Goal: Task Accomplishment & Management: Complete application form

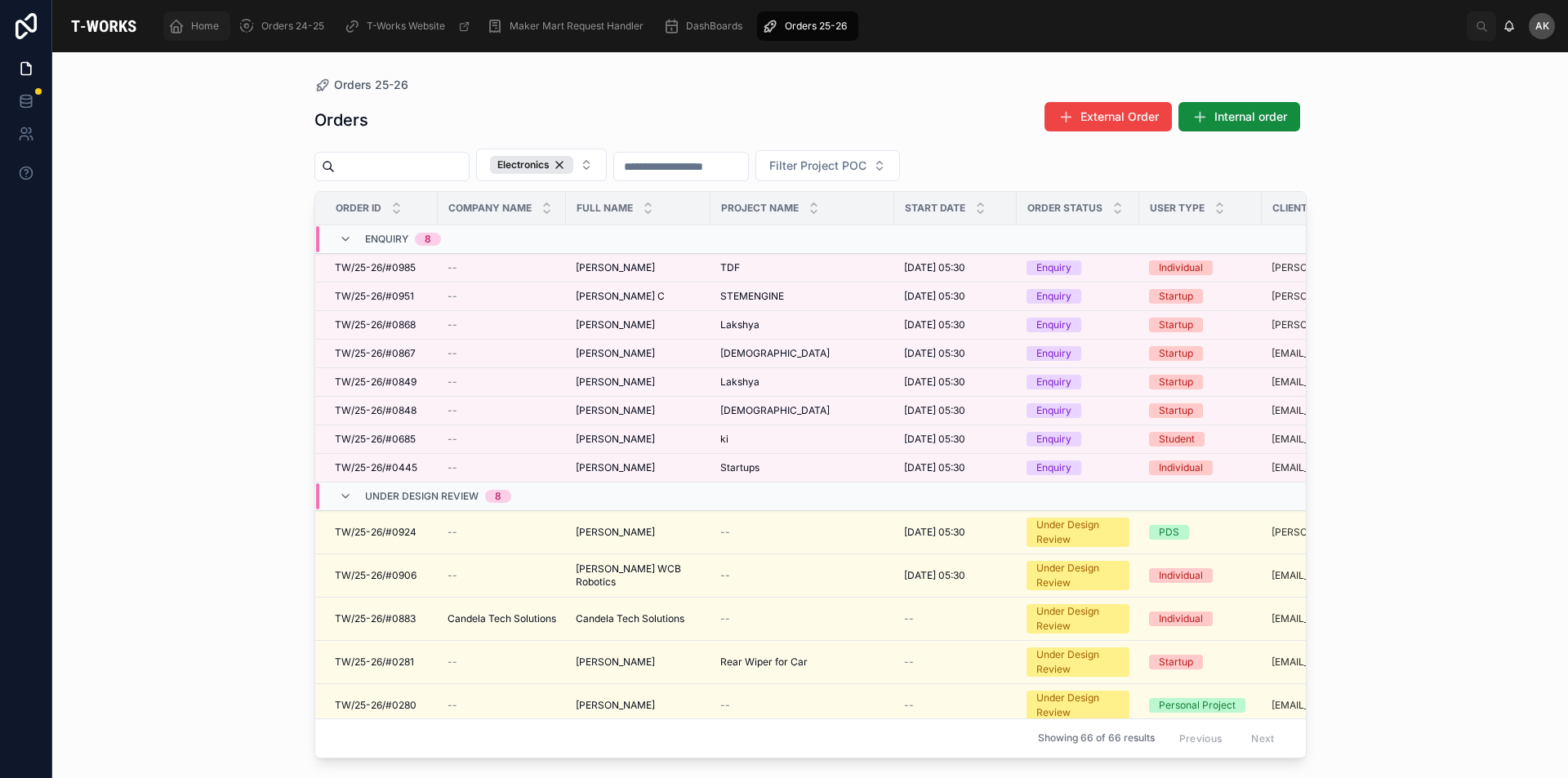
click at [182, 23] on icon "scrollable content" at bounding box center [176, 26] width 16 height 16
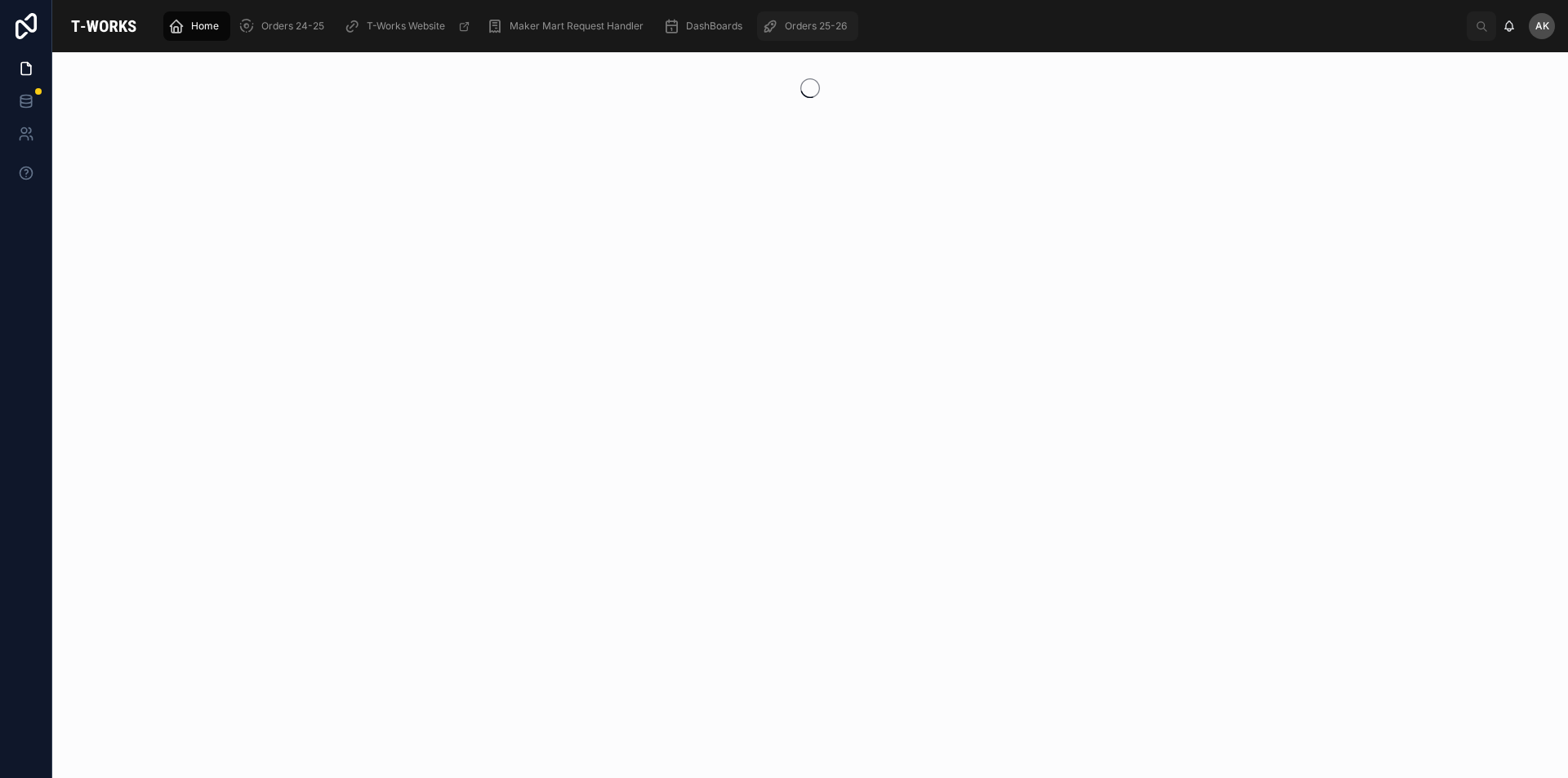
click at [782, 20] on div "Orders 25-26" at bounding box center [807, 26] width 92 height 26
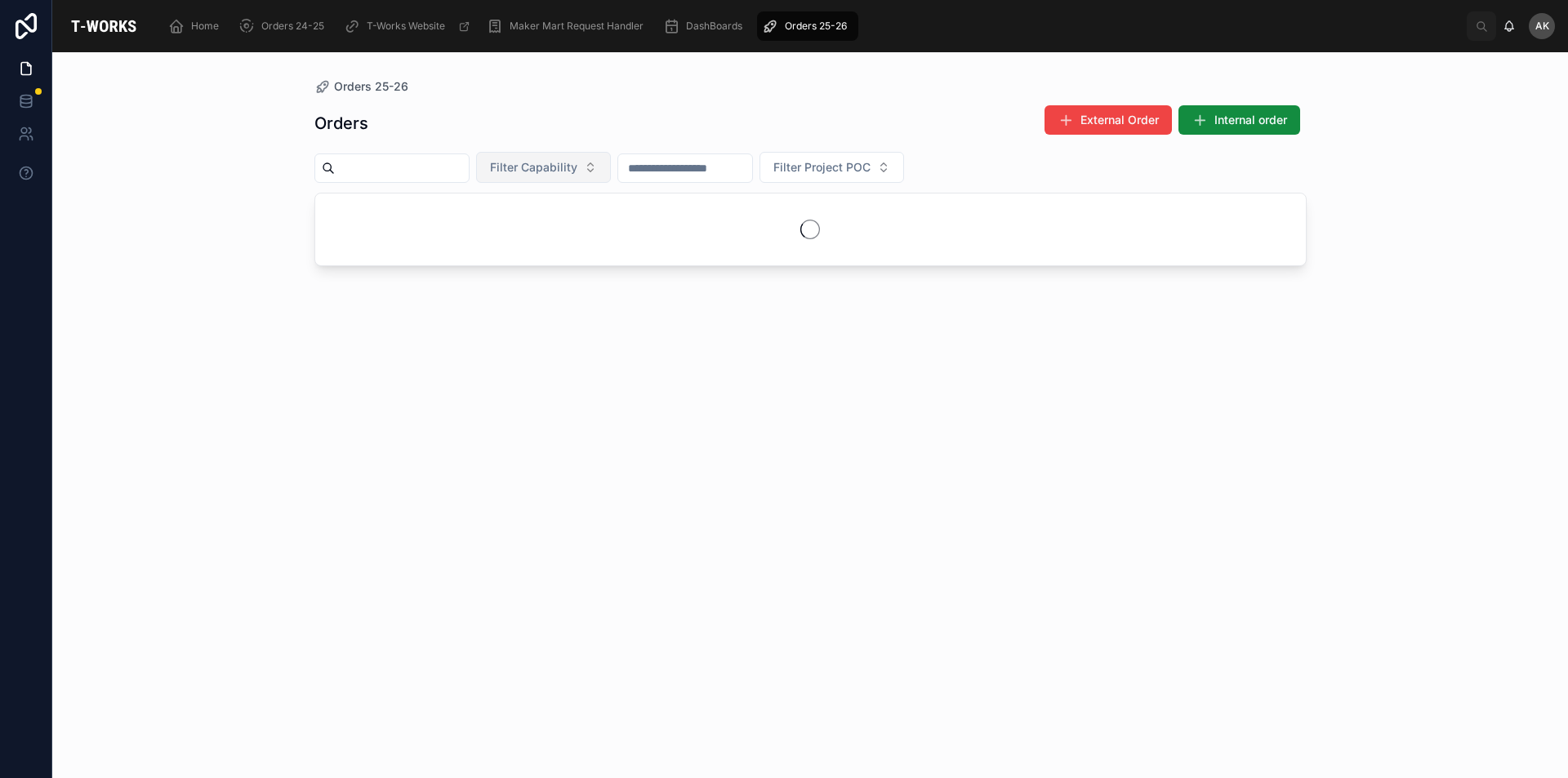
click at [611, 165] on button "Filter Capability" at bounding box center [543, 167] width 135 height 31
click at [528, 423] on div "Electronics" at bounding box center [583, 416] width 196 height 26
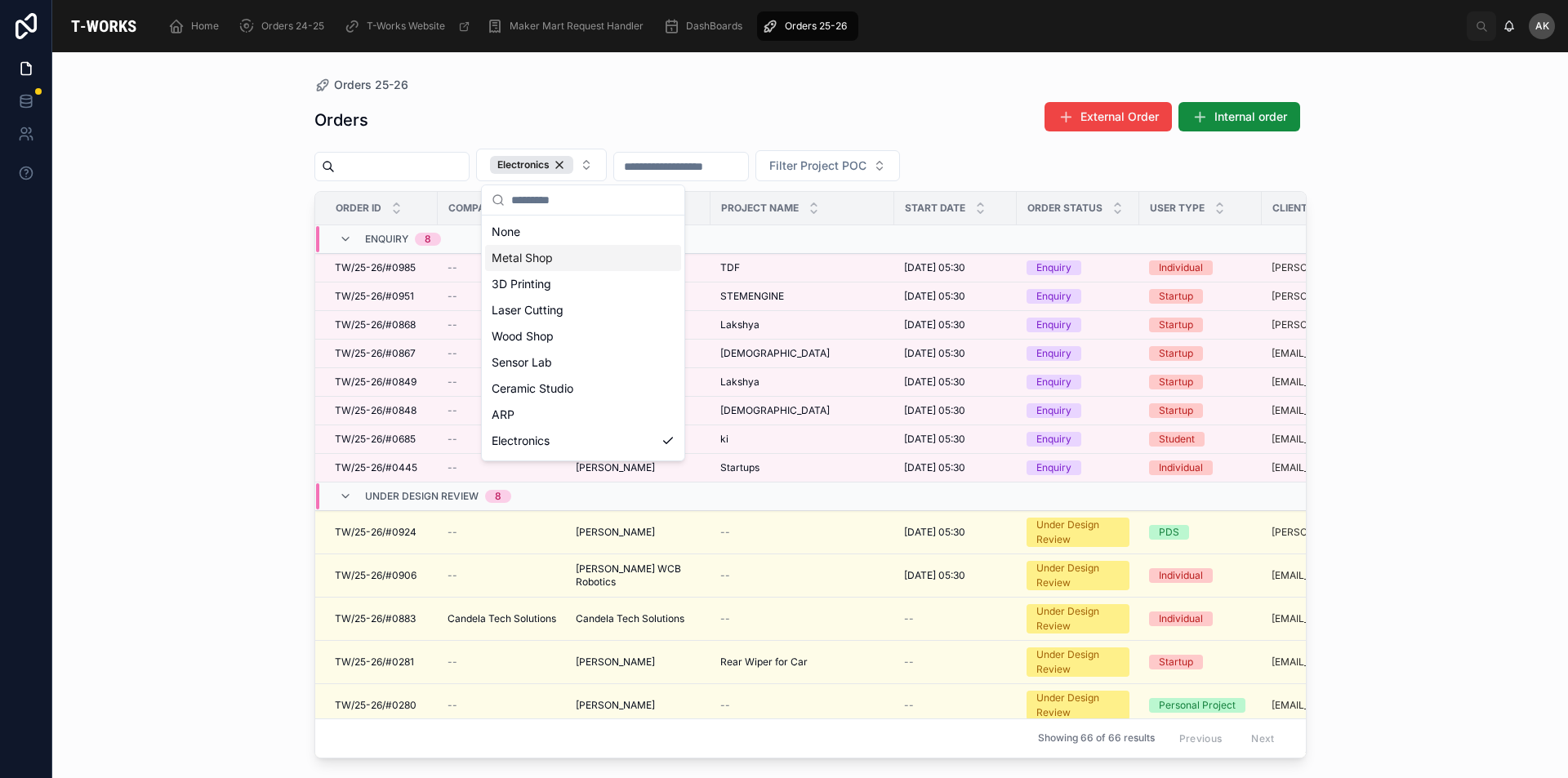
click at [204, 228] on div "Orders 25-26 Orders External Order Internal order Electronics Filter Project PO…" at bounding box center [810, 416] width 1515 height 726
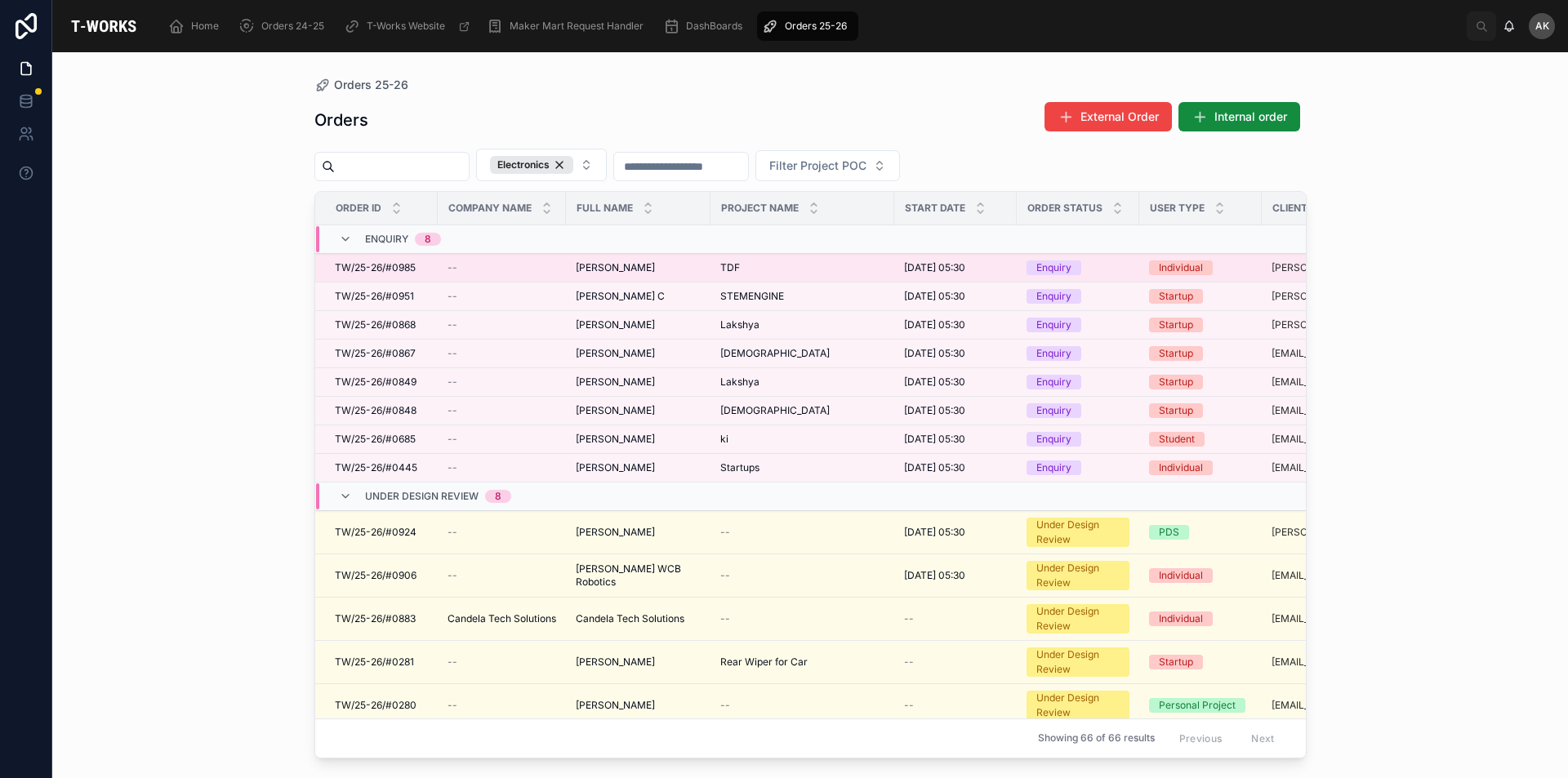
click at [643, 264] on div "Nikhil Dakoju Nikhil Dakoju" at bounding box center [637, 268] width 125 height 13
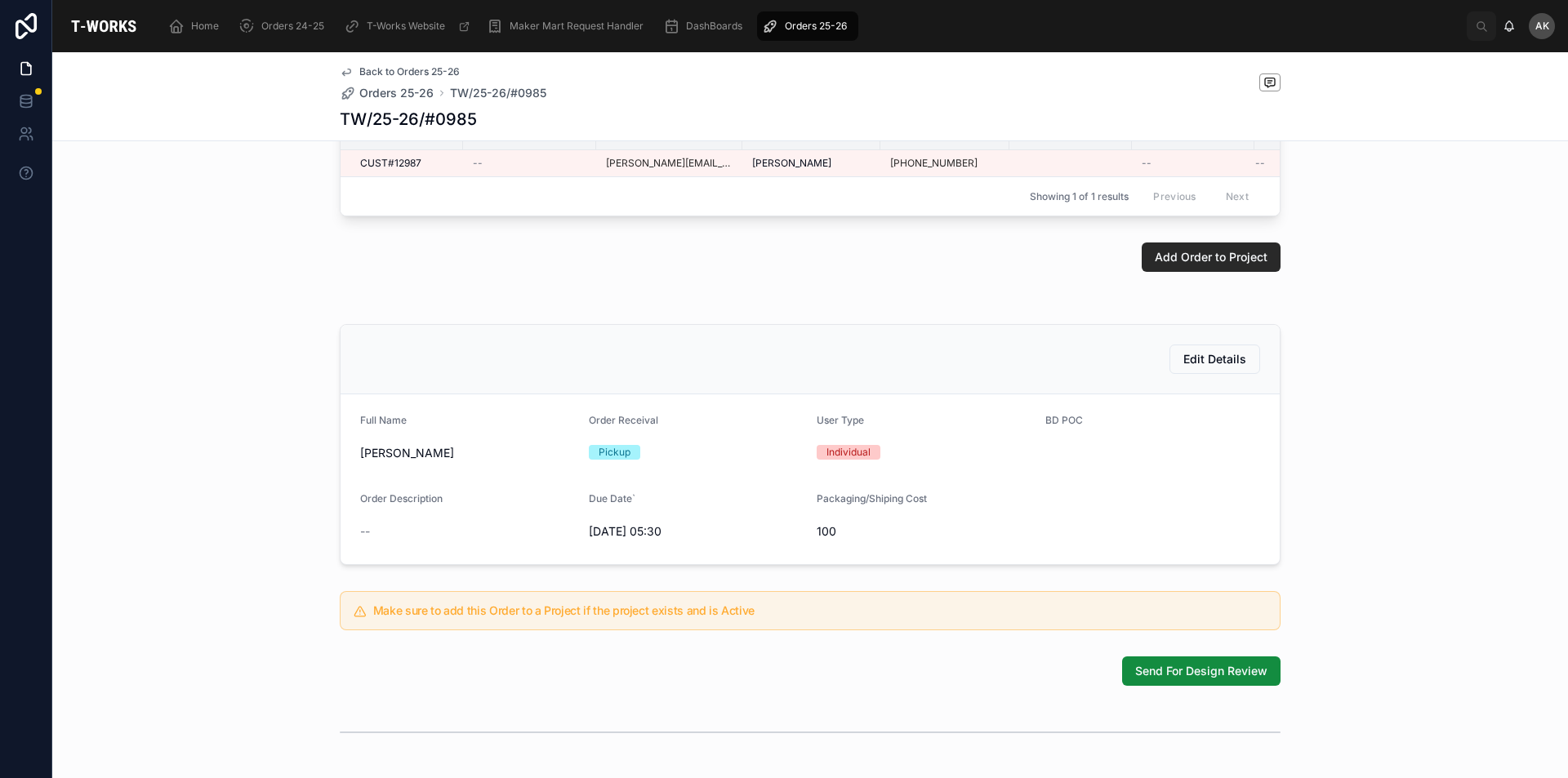
scroll to position [320, 0]
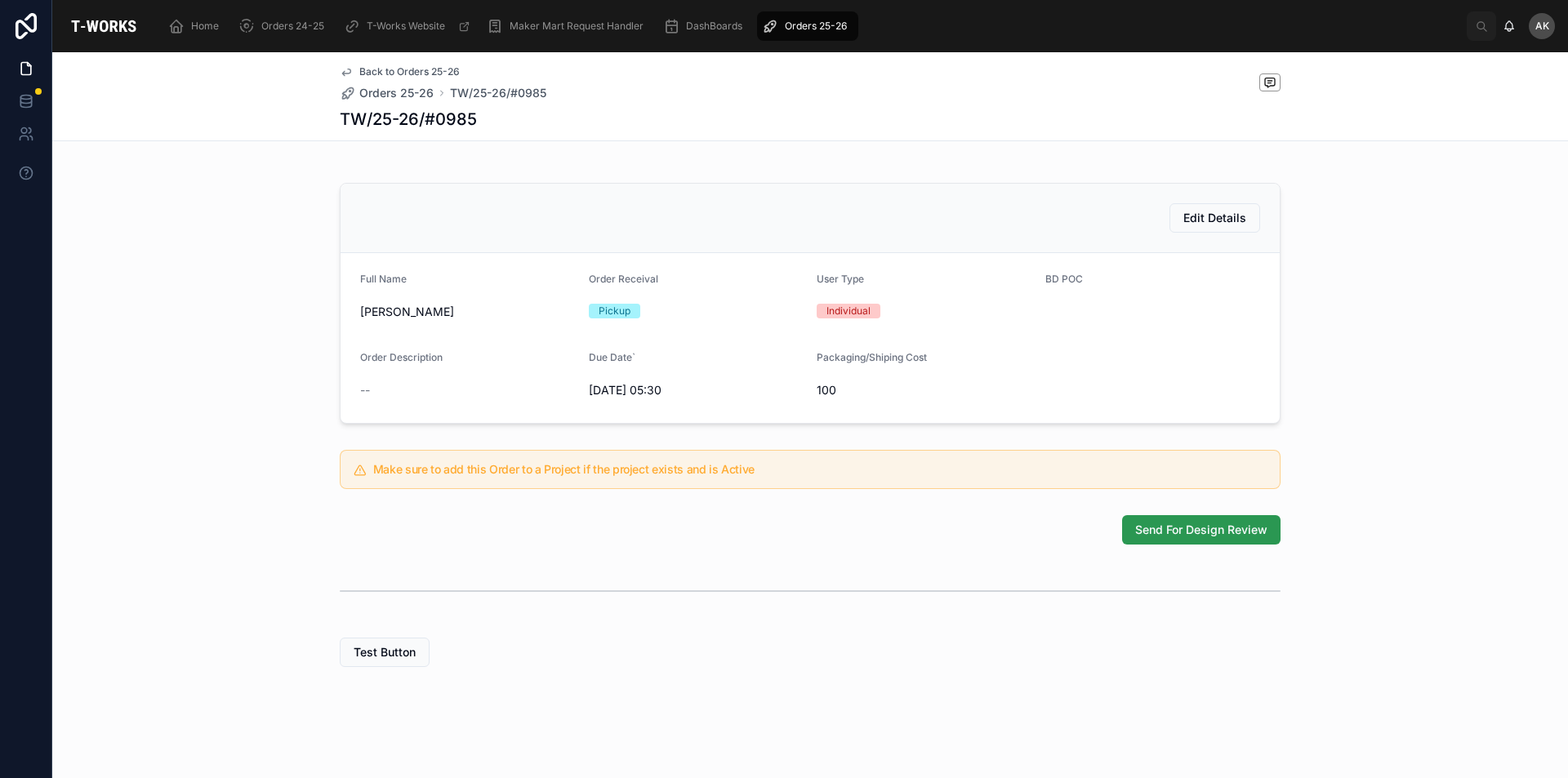
click at [1171, 529] on span "Send For Design Review" at bounding box center [1201, 529] width 132 height 16
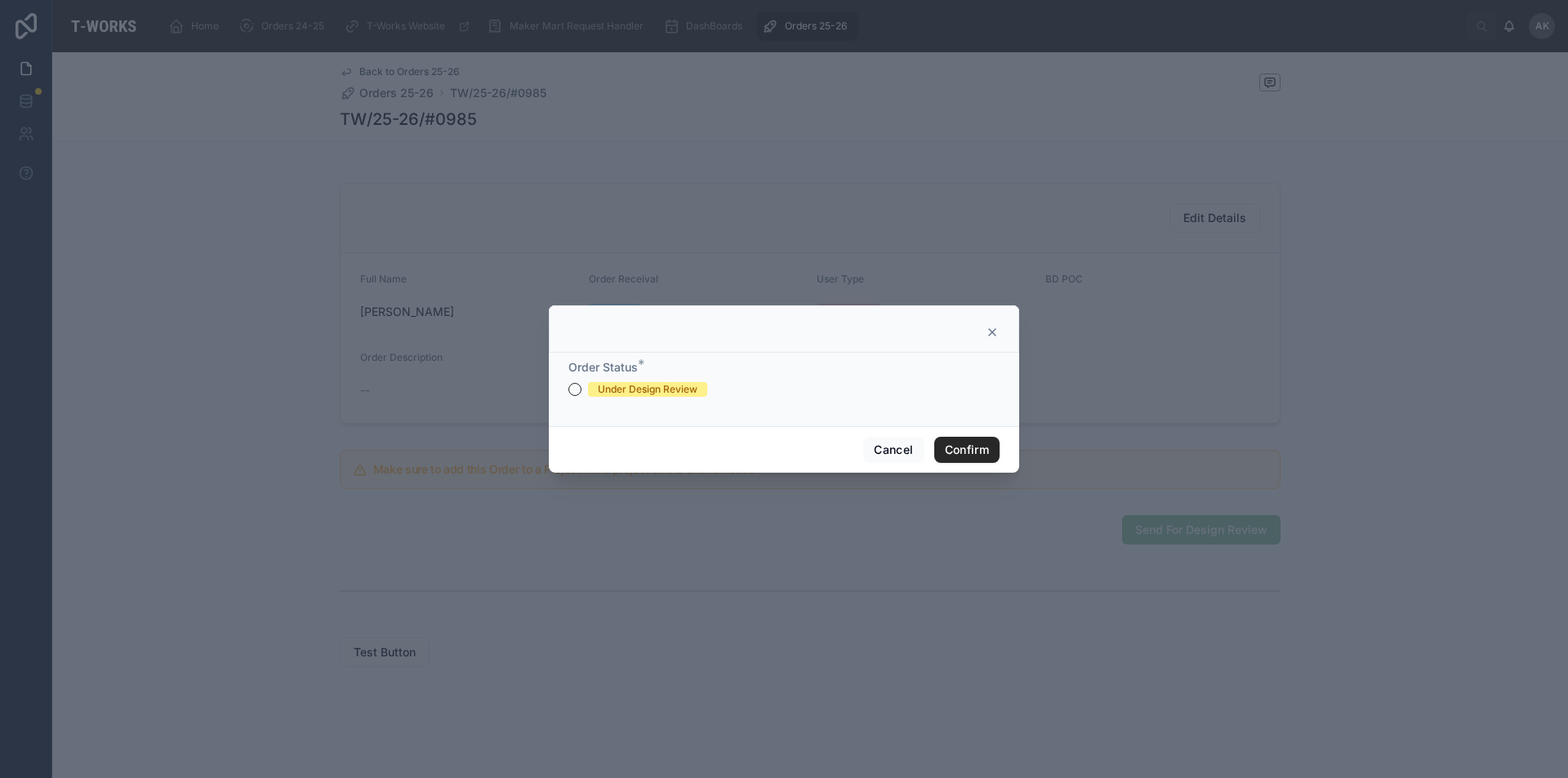
click at [995, 205] on div at bounding box center [784, 389] width 1568 height 778
click at [991, 331] on icon at bounding box center [992, 332] width 7 height 7
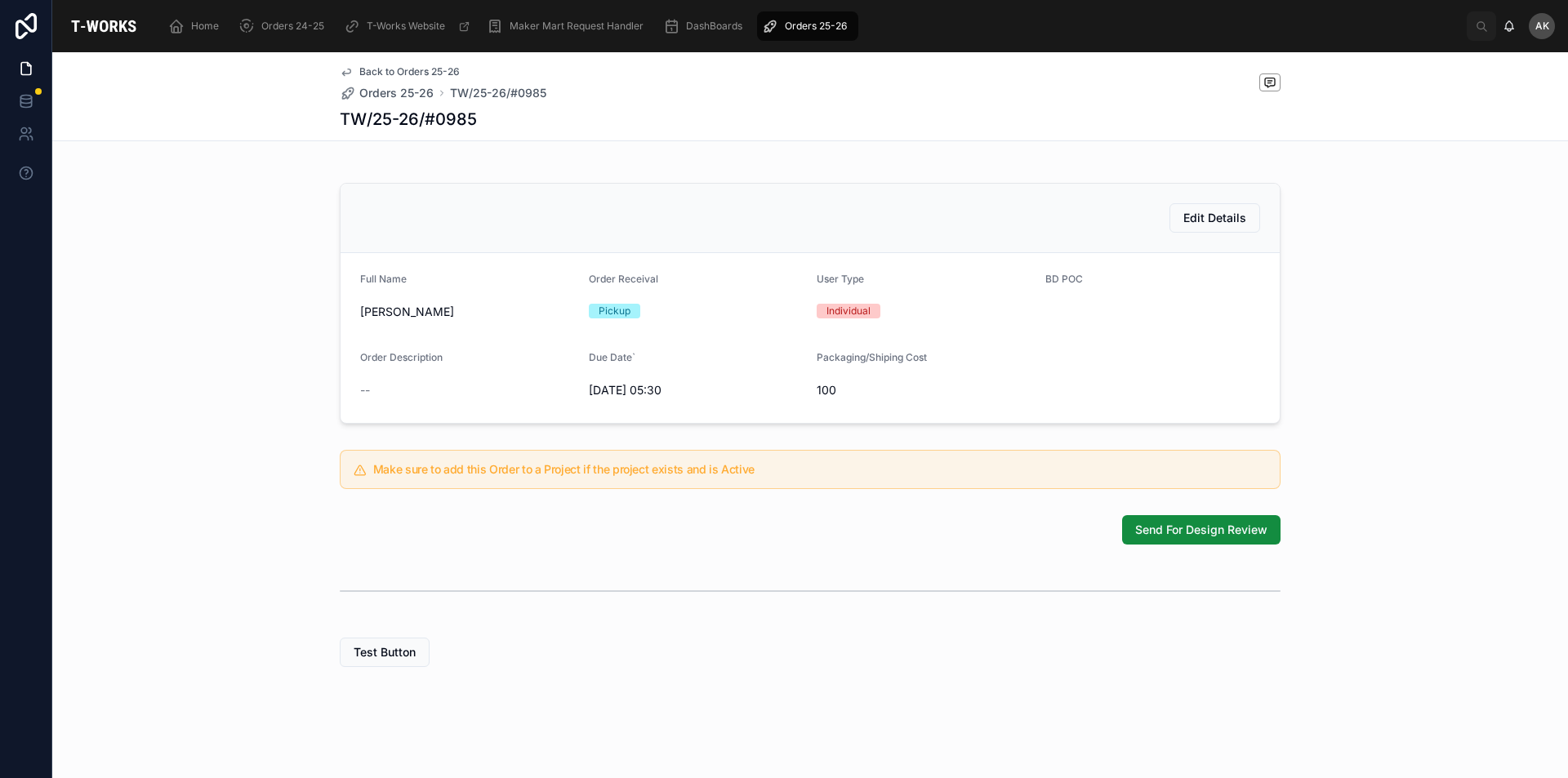
click at [783, 23] on div "Orders 25-26" at bounding box center [807, 26] width 92 height 26
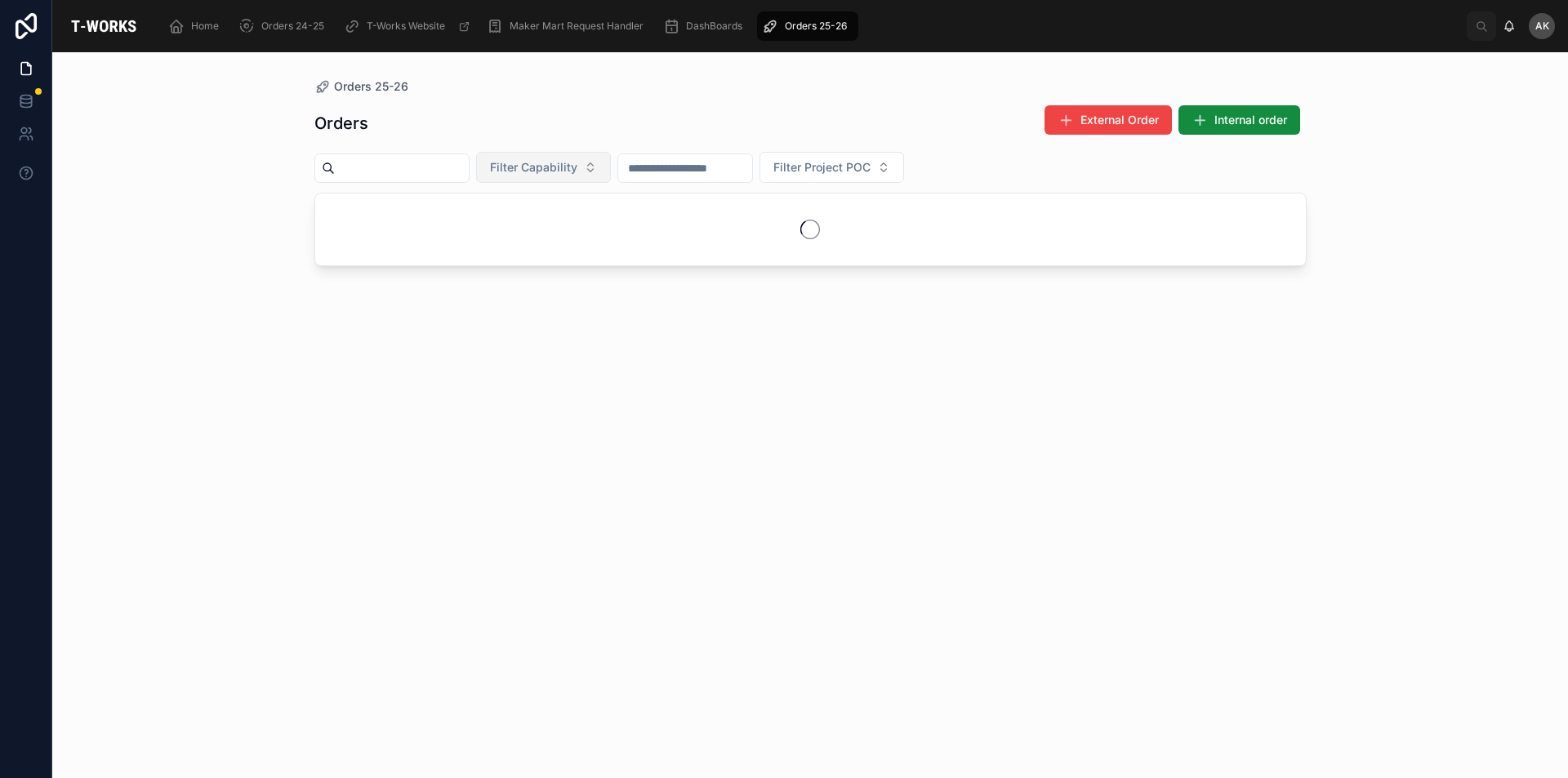
click at [611, 155] on button "Filter Capability" at bounding box center [543, 167] width 135 height 31
click at [603, 418] on div "Electronics" at bounding box center [583, 416] width 196 height 26
click at [1405, 210] on div "Orders 25-26 Orders External Order Internal order Electronics Filter Project POC" at bounding box center [810, 416] width 1515 height 726
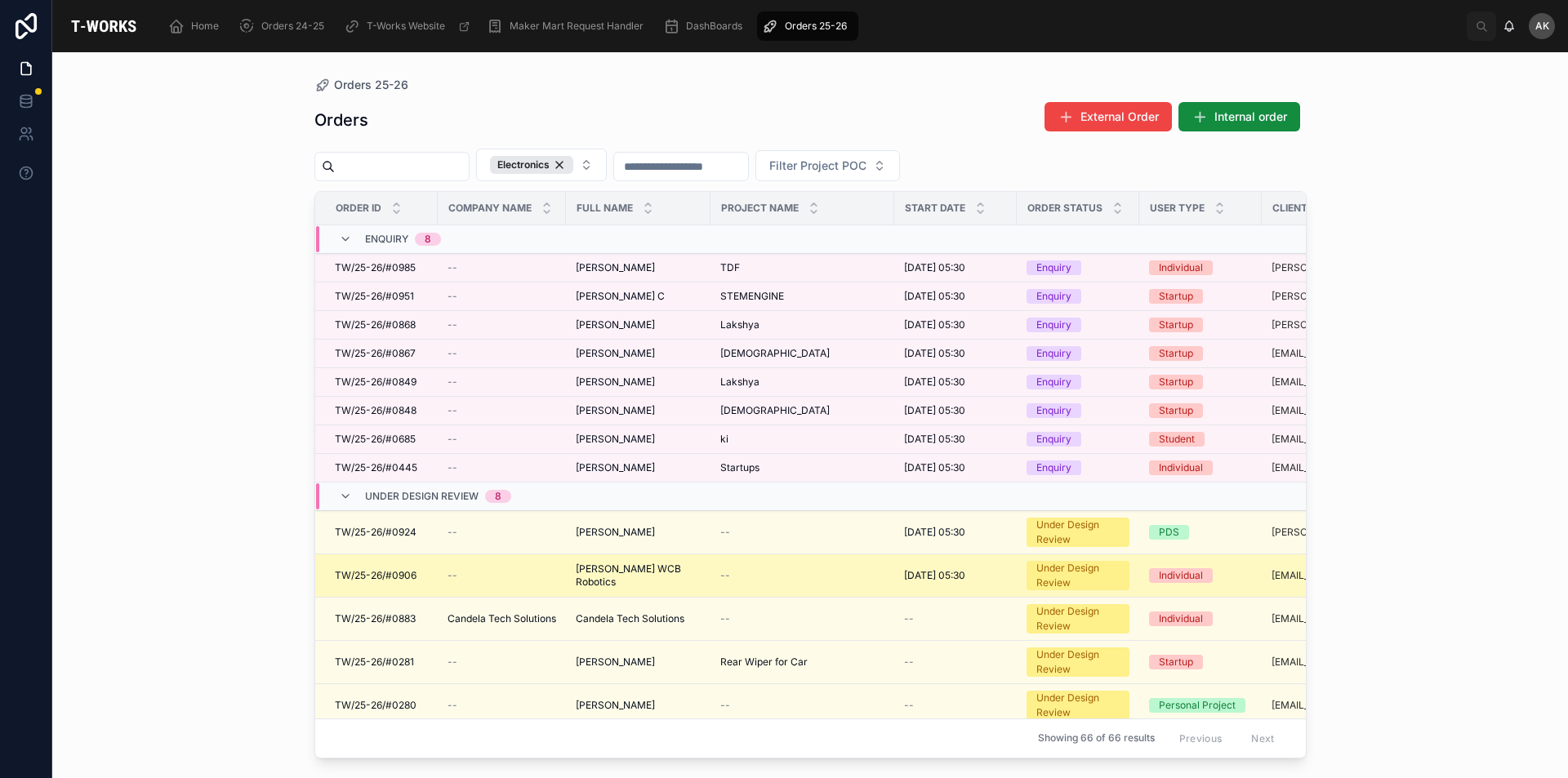
scroll to position [245, 0]
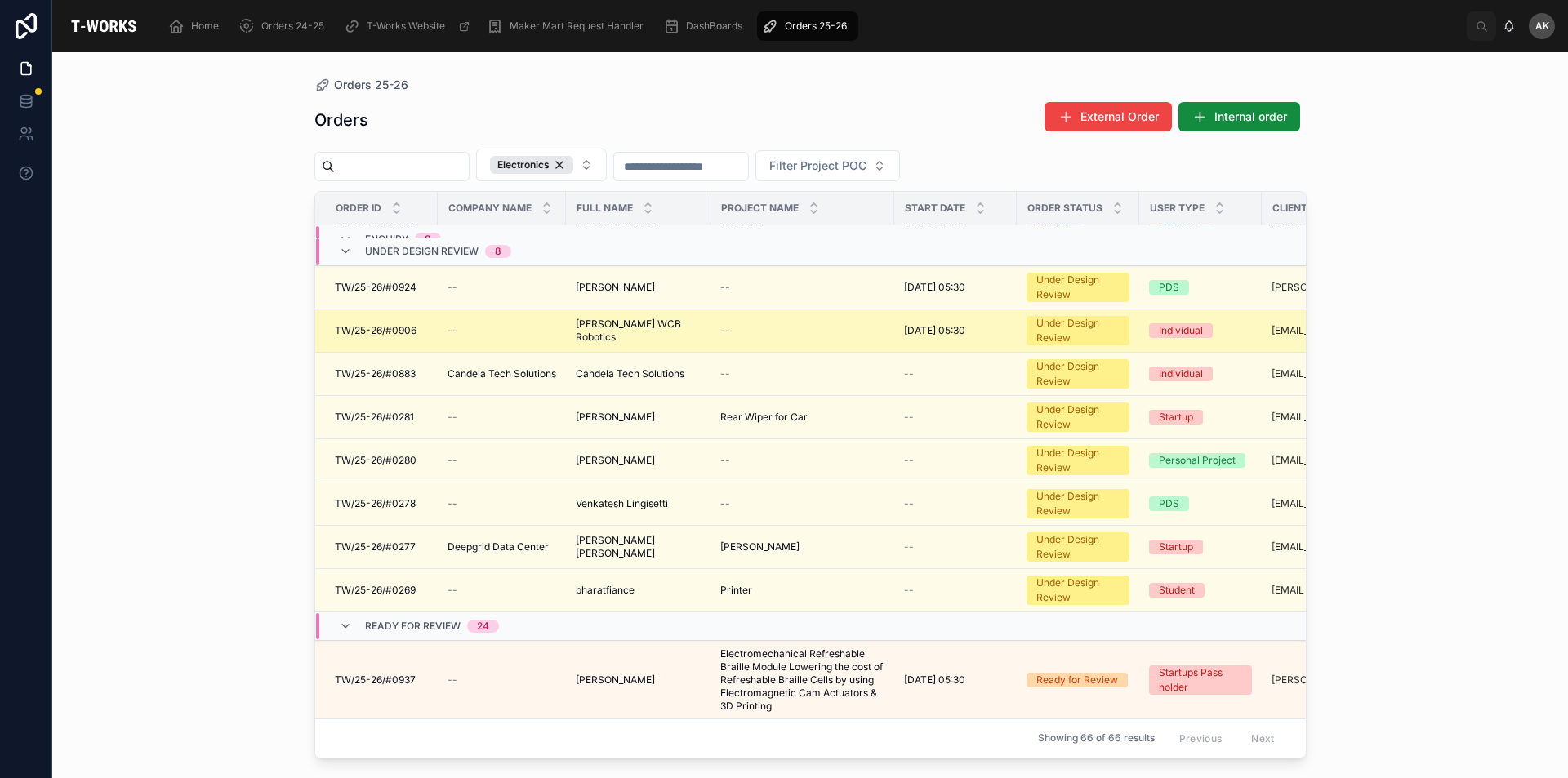
click at [644, 329] on span "Richa WCB Robotics" at bounding box center [637, 330] width 125 height 26
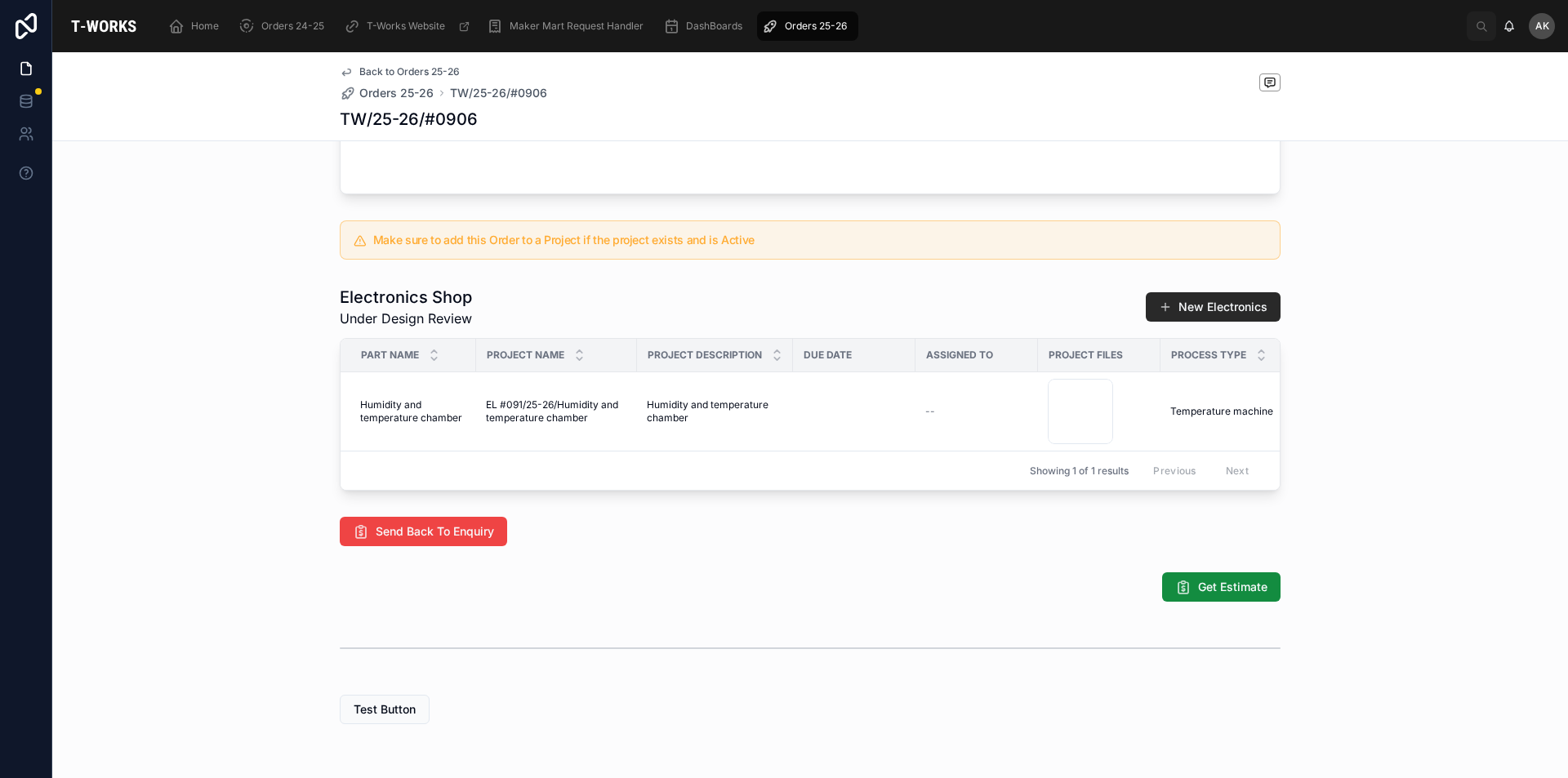
scroll to position [693, 0]
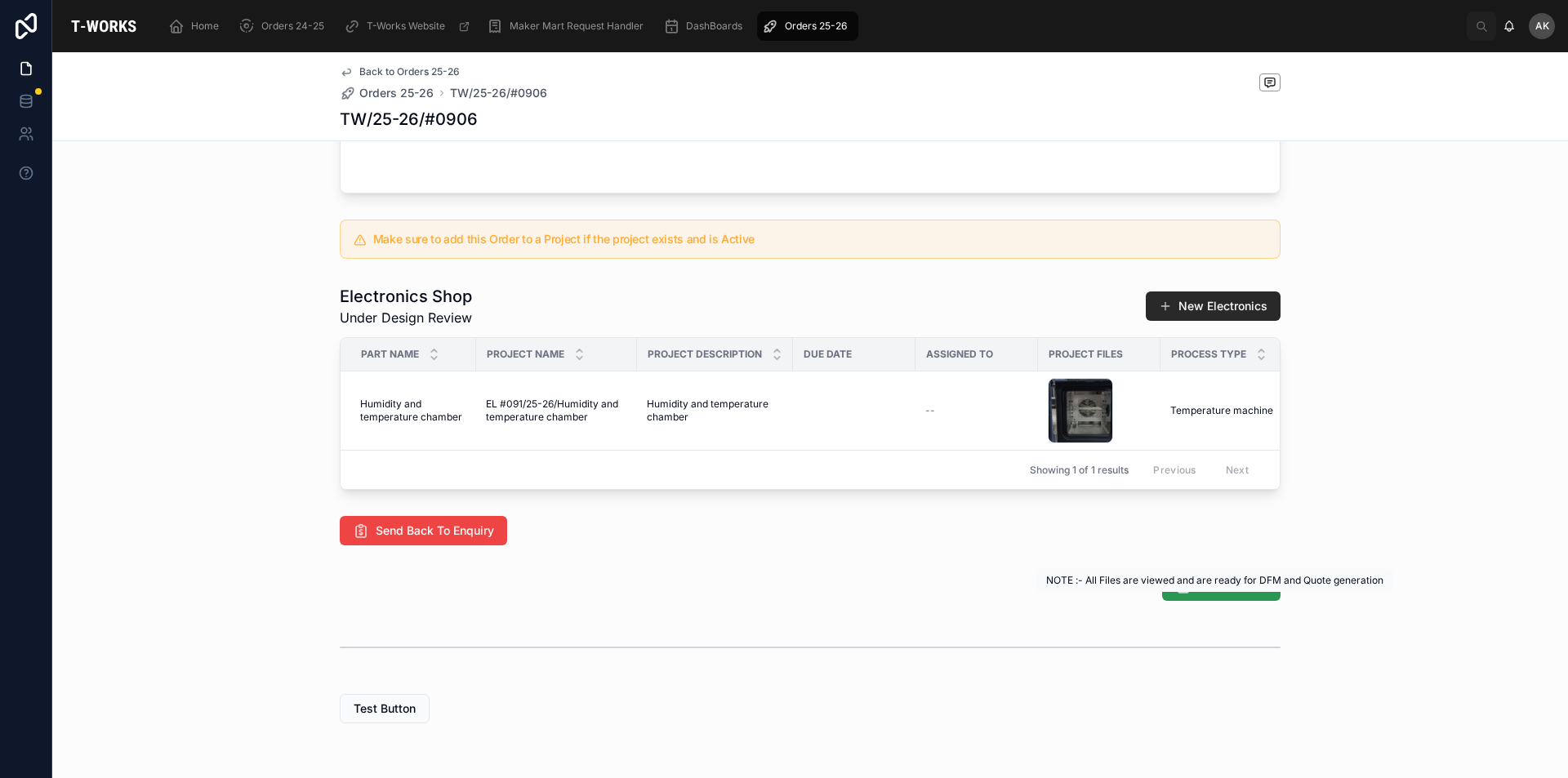
click at [1217, 594] on span "Get Estimate" at bounding box center [1233, 586] width 70 height 16
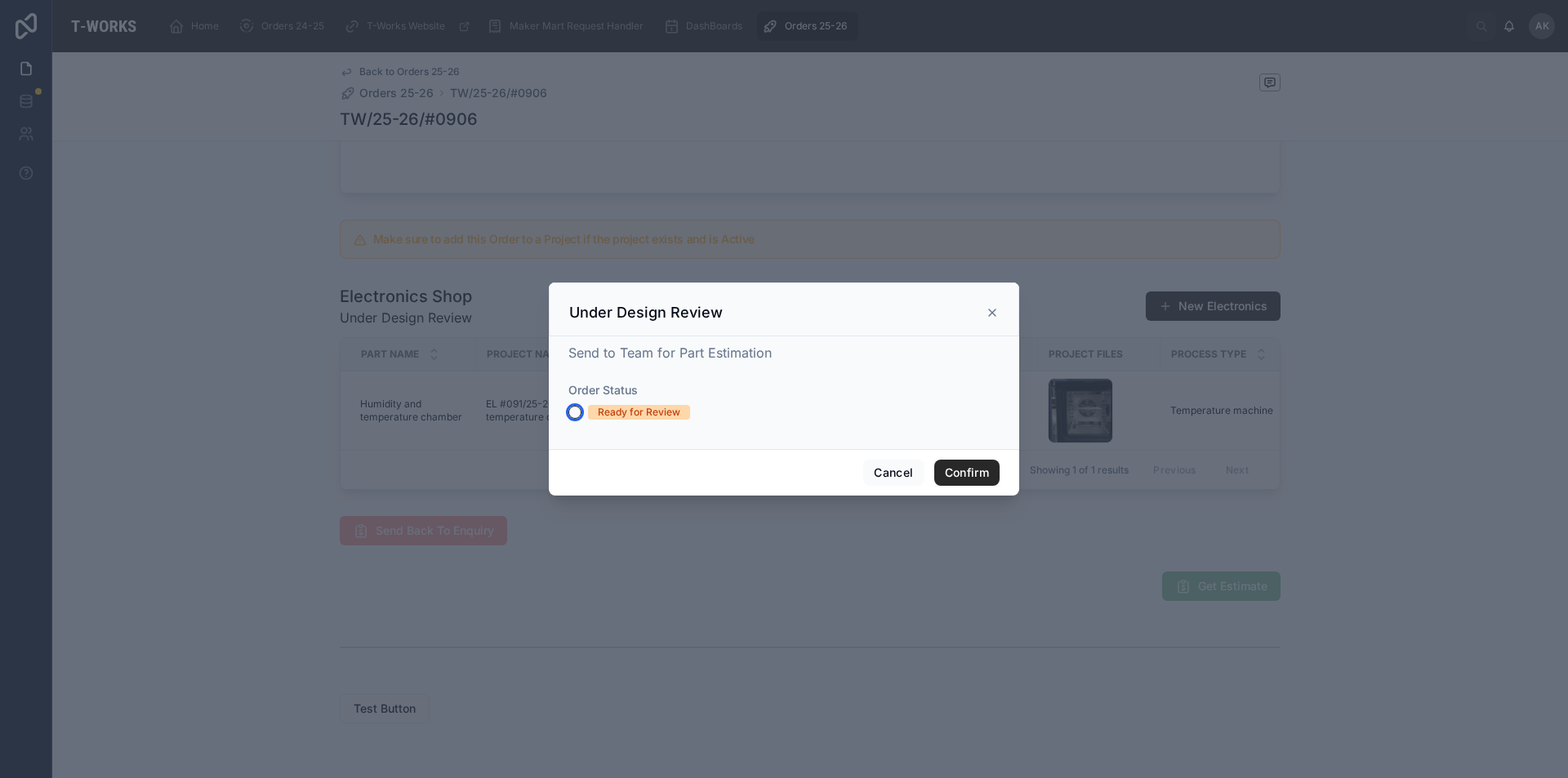
click at [569, 413] on button "Ready for Review" at bounding box center [575, 413] width 13 height 13
click at [954, 470] on button "Confirm" at bounding box center [967, 472] width 65 height 26
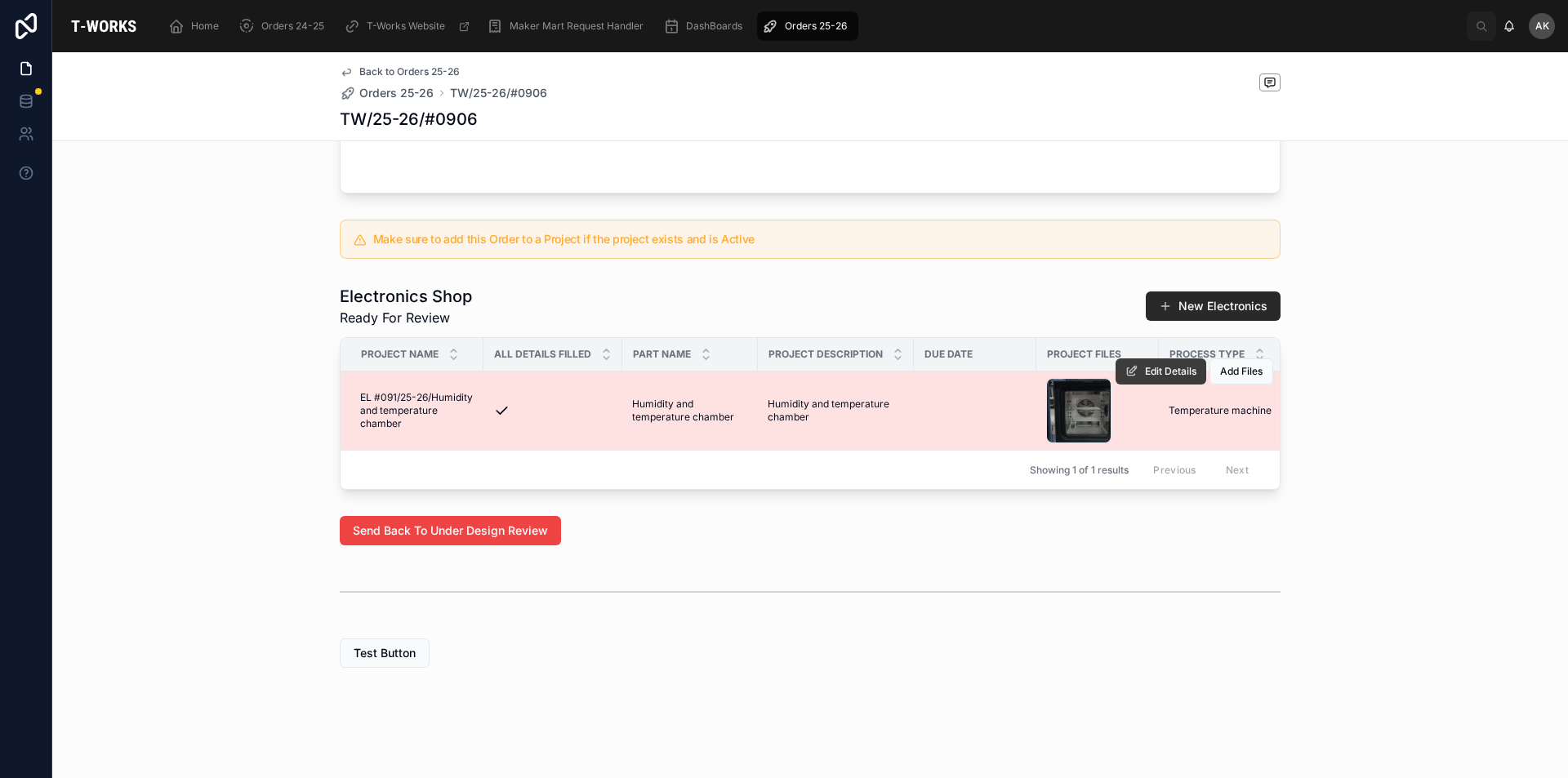
click at [1154, 384] on button "Edit Details" at bounding box center [1160, 371] width 91 height 26
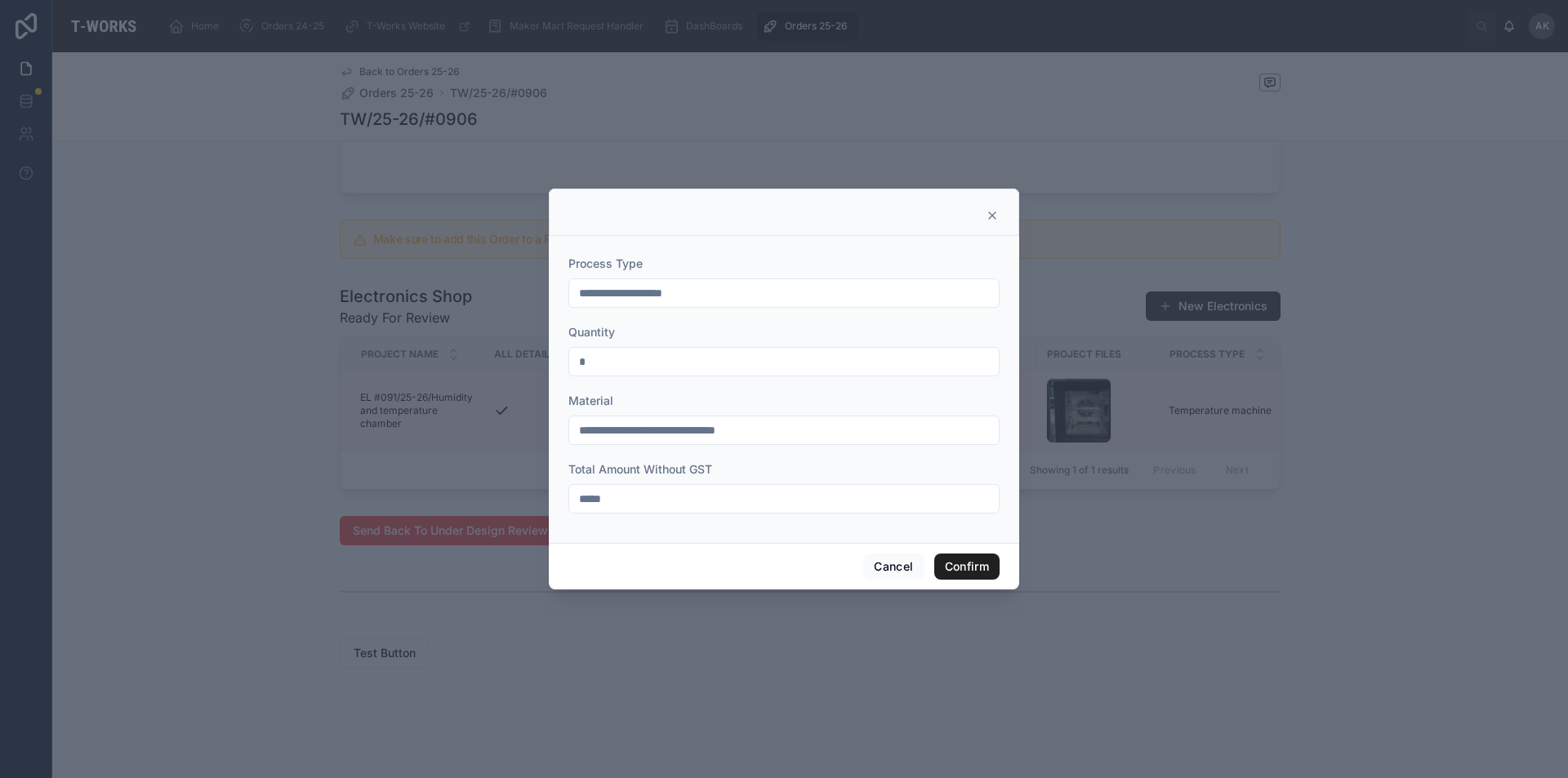
click at [983, 567] on button "Confirm" at bounding box center [967, 566] width 65 height 26
click at [959, 564] on button "Confirm" at bounding box center [967, 566] width 65 height 26
click at [956, 568] on button "Confirm" at bounding box center [967, 566] width 65 height 26
click at [988, 210] on icon at bounding box center [992, 216] width 13 height 13
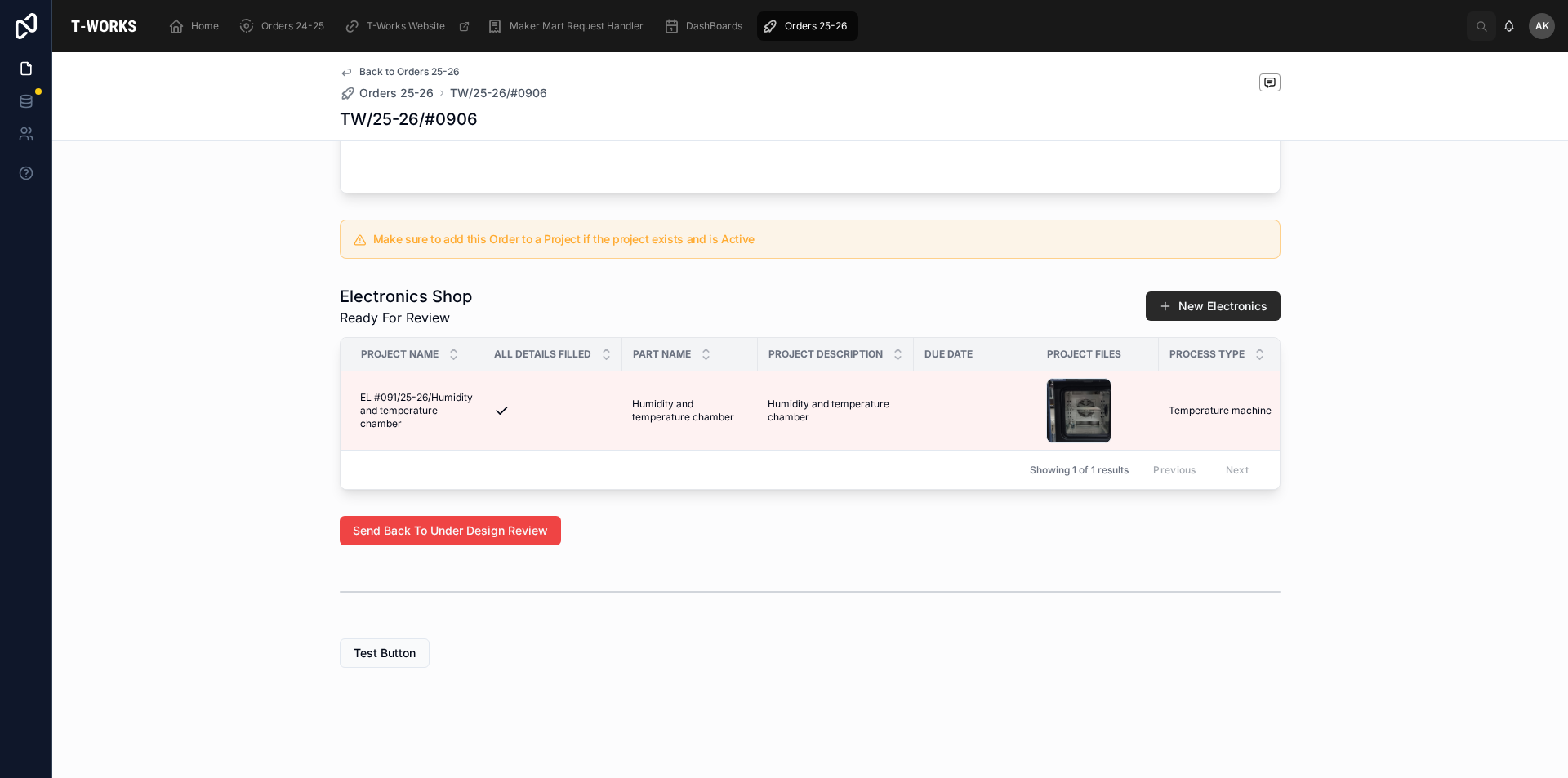
click at [827, 27] on span "Orders 25-26" at bounding box center [815, 27] width 62 height 13
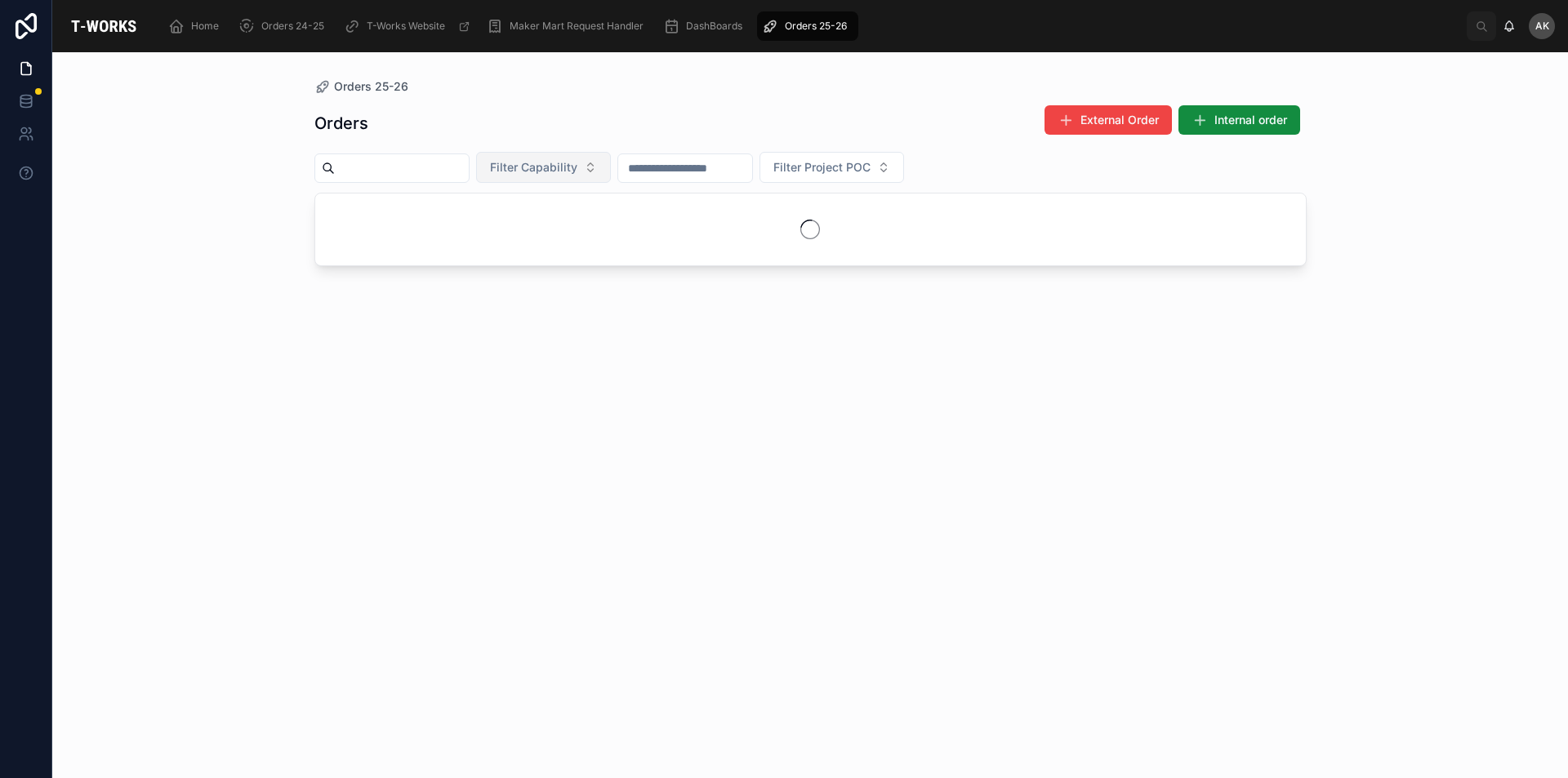
click at [611, 158] on button "Filter Capability" at bounding box center [543, 167] width 135 height 31
click at [620, 416] on div "Electronics" at bounding box center [583, 416] width 196 height 26
click at [1469, 218] on div "Orders 25-26 Orders External Order Internal order Electronics Filter Project POC" at bounding box center [810, 416] width 1515 height 726
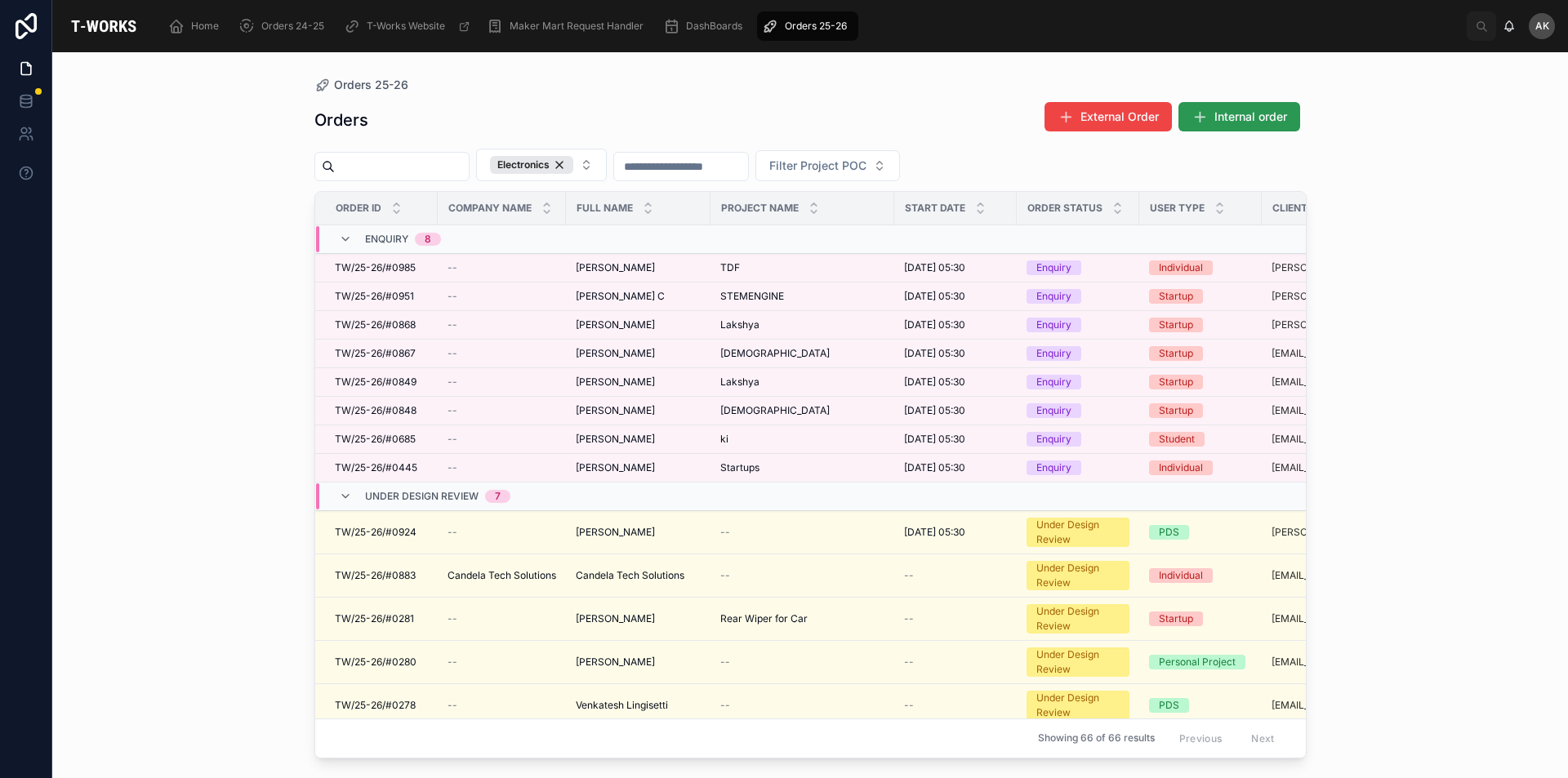
click at [1255, 110] on span "Internal order" at bounding box center [1251, 117] width 73 height 16
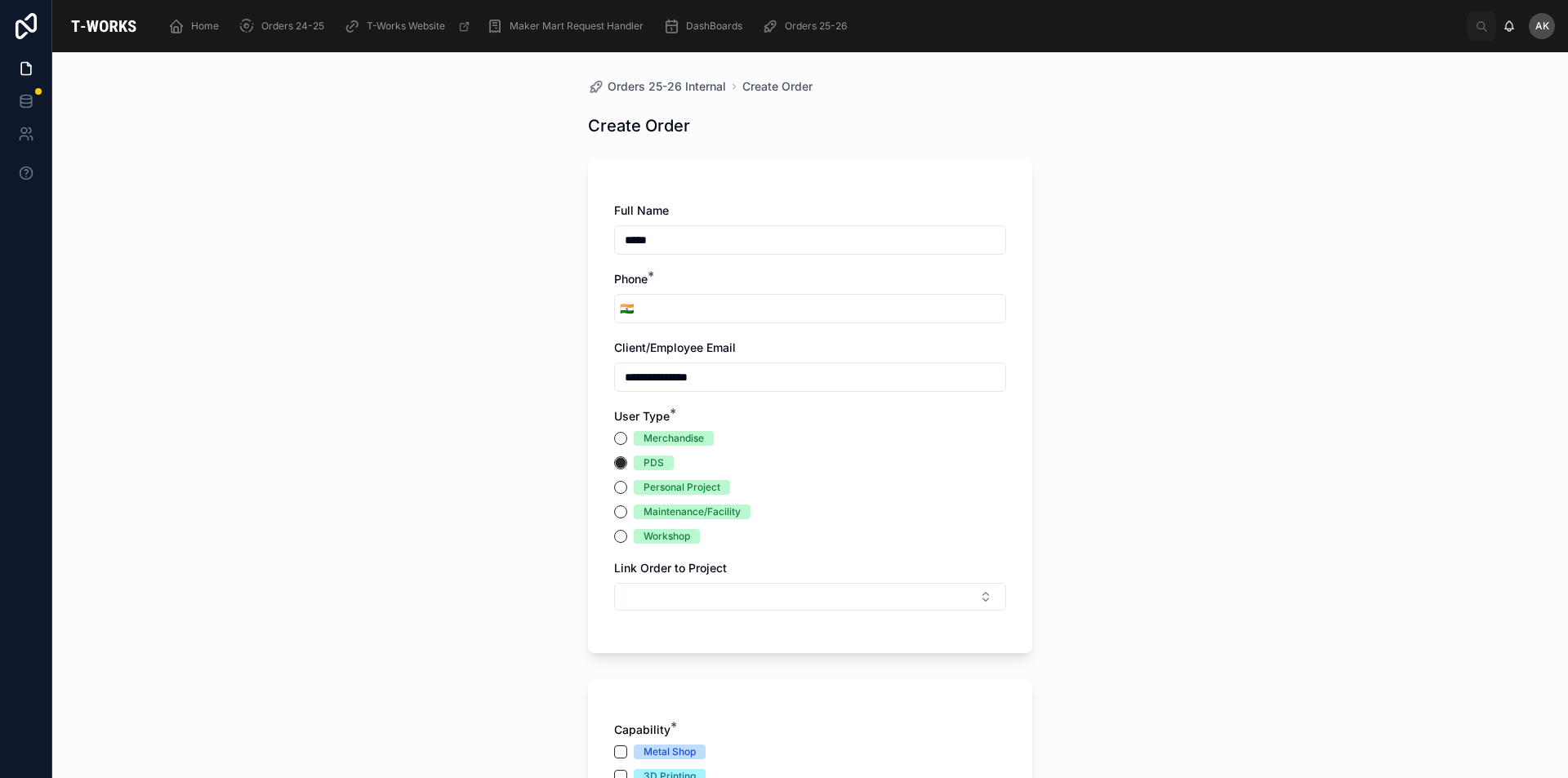
scroll to position [81, 0]
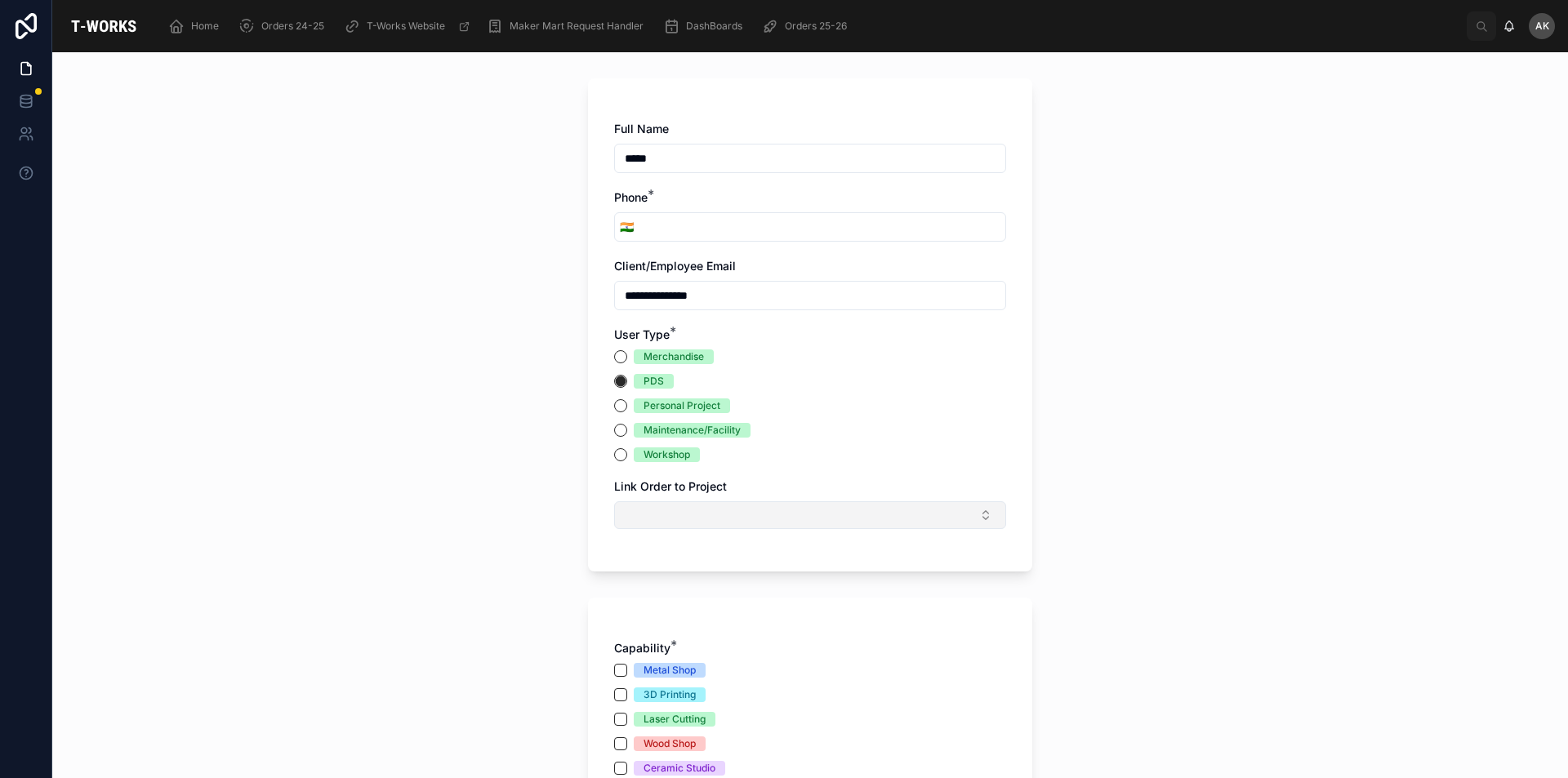
click at [701, 519] on button "Select Button" at bounding box center [810, 515] width 392 height 28
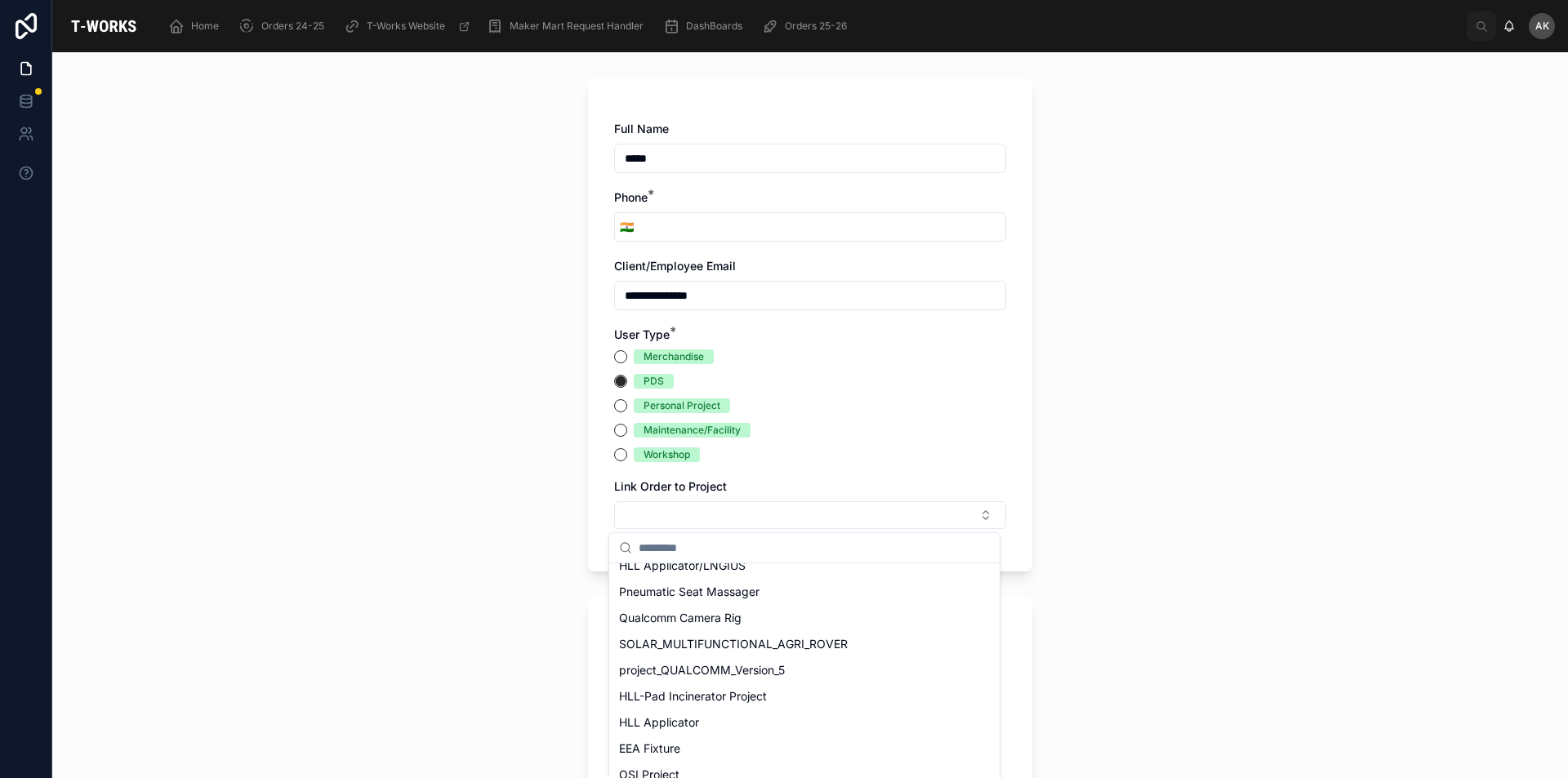
scroll to position [572, 0]
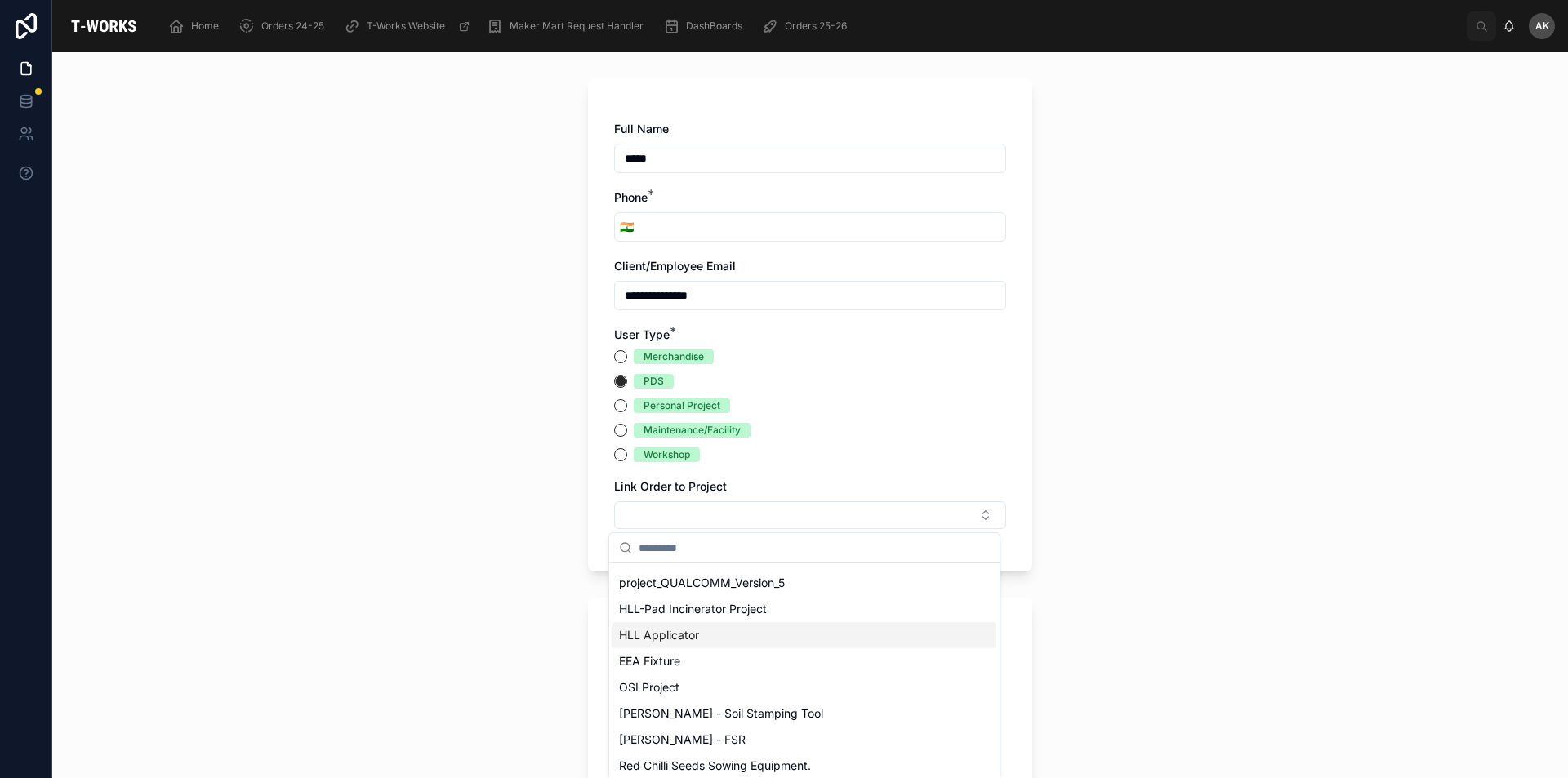
click at [677, 632] on span "HLL Applicator" at bounding box center [659, 635] width 80 height 16
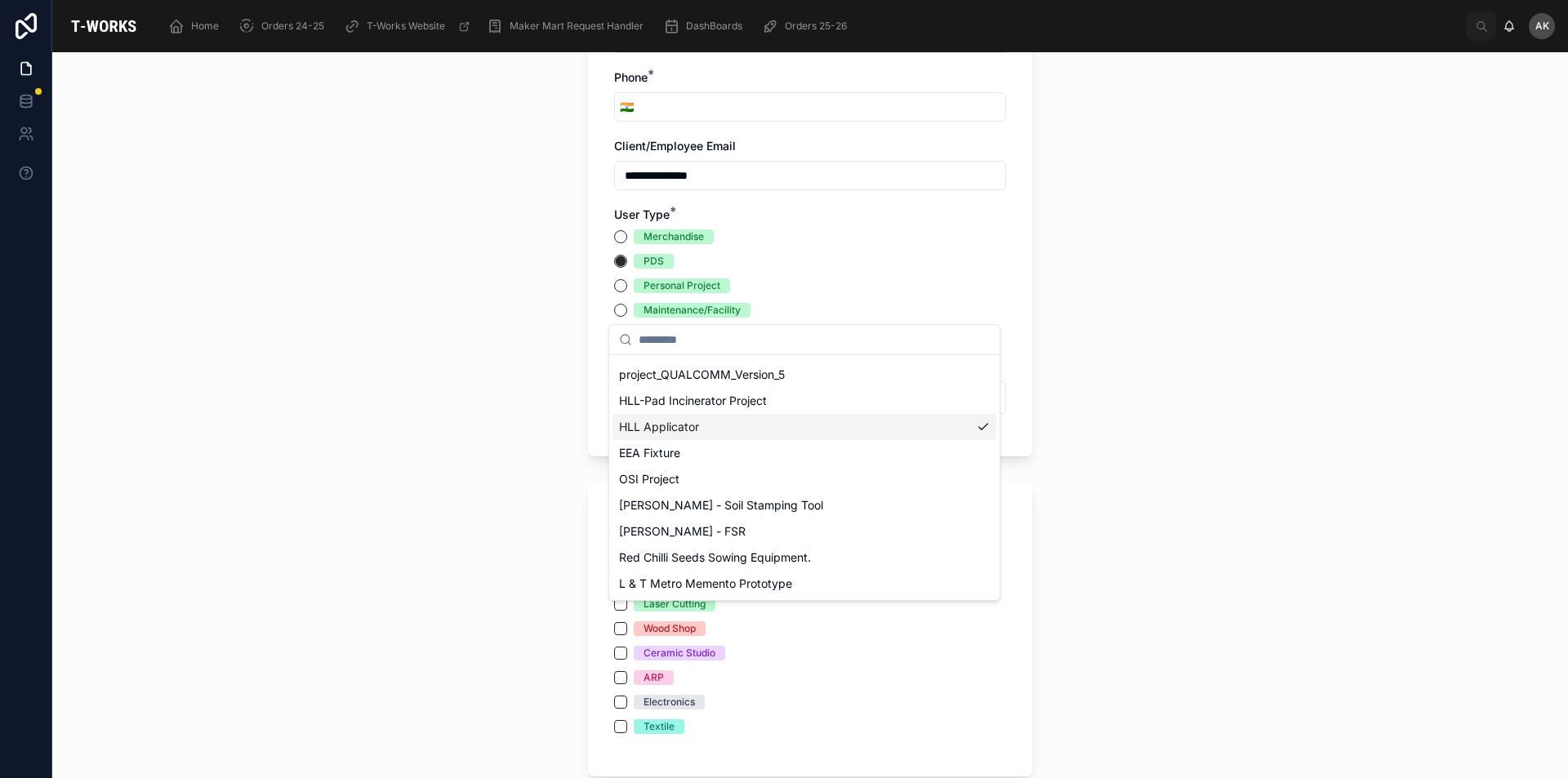
scroll to position [327, 0]
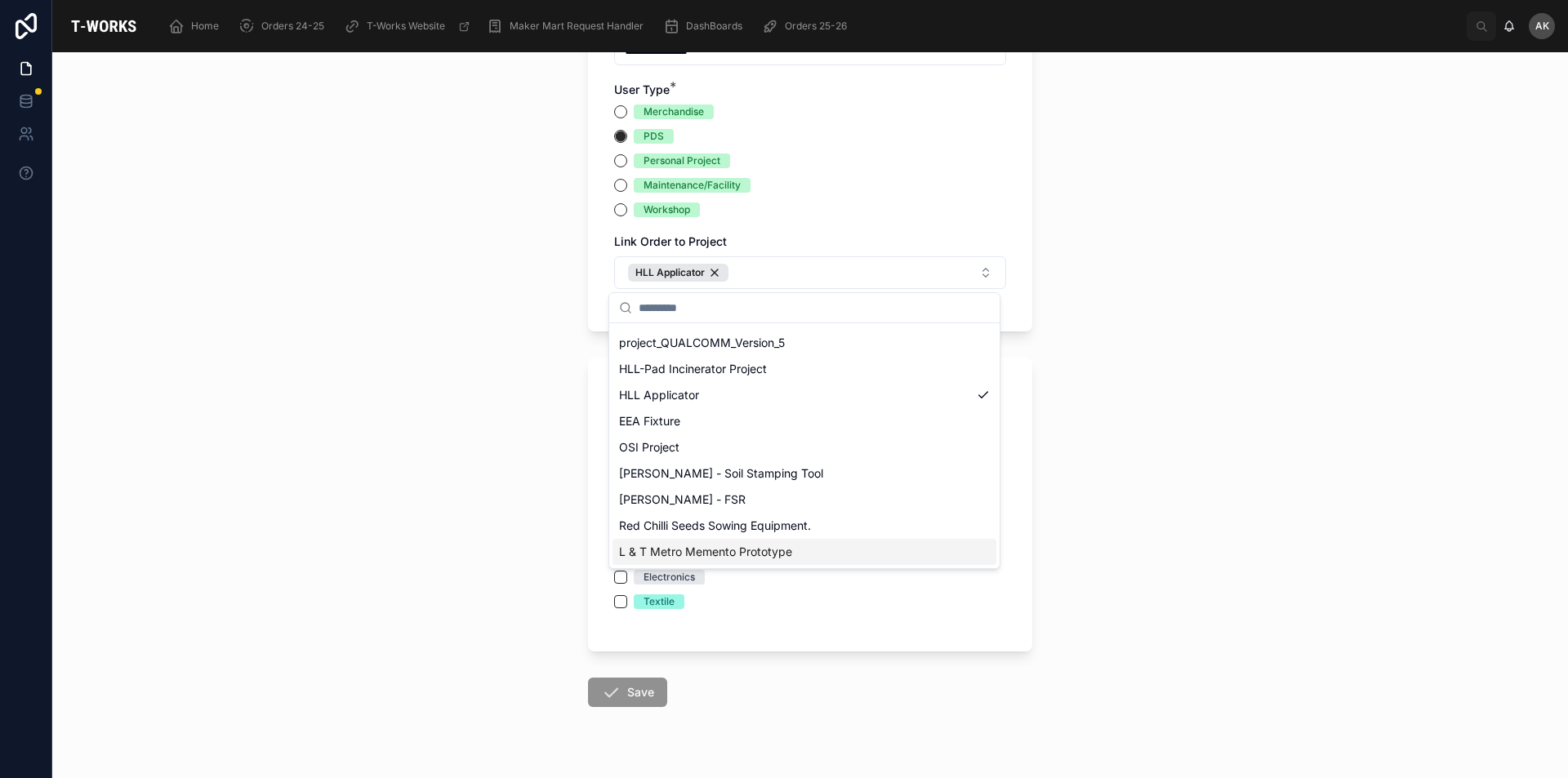
click at [1237, 440] on div "**********" at bounding box center [810, 416] width 1515 height 726
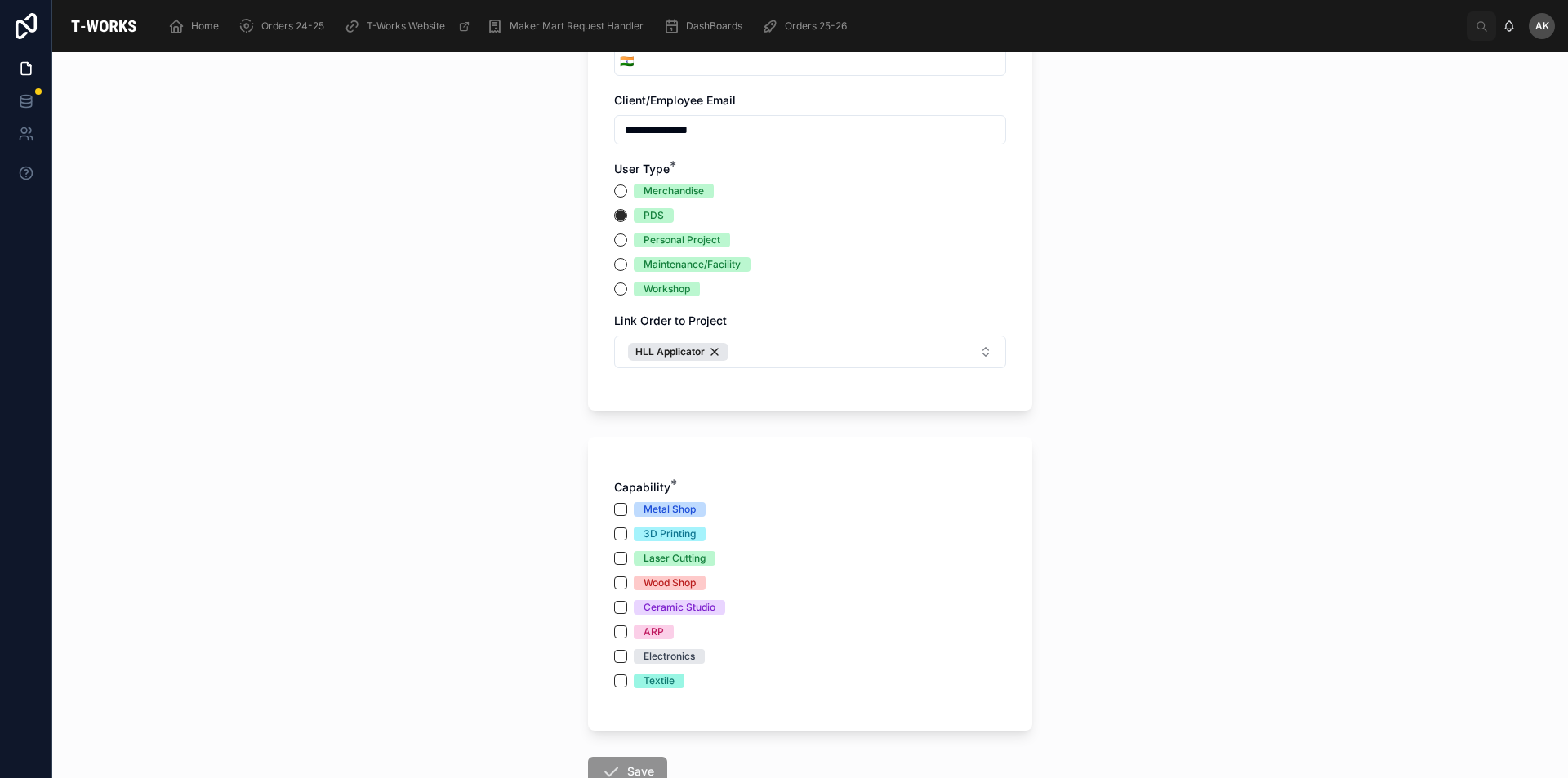
scroll to position [0, 0]
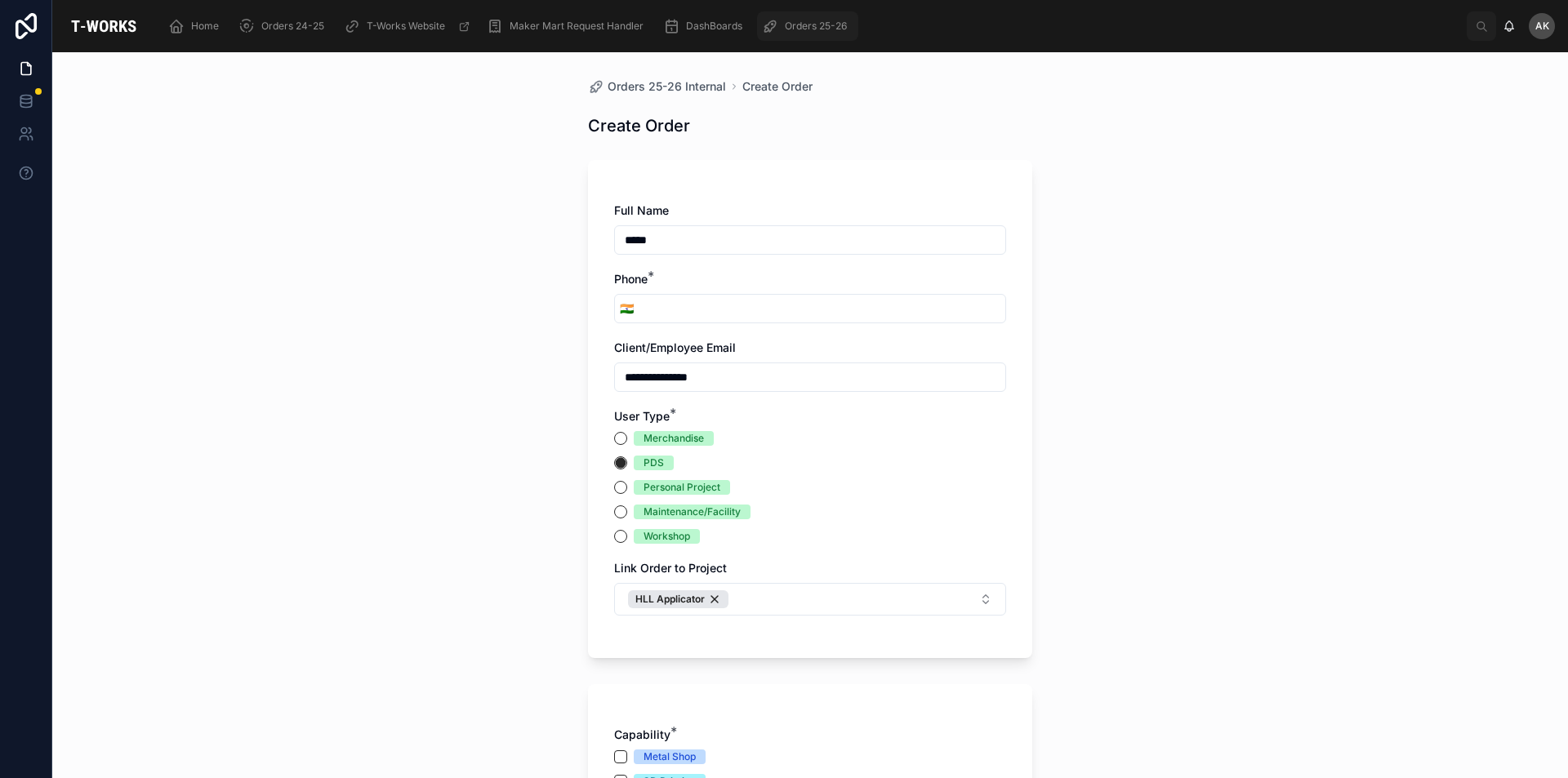
click at [783, 33] on div "Orders 25-26" at bounding box center [807, 26] width 92 height 26
